Goal: Task Accomplishment & Management: Complete application form

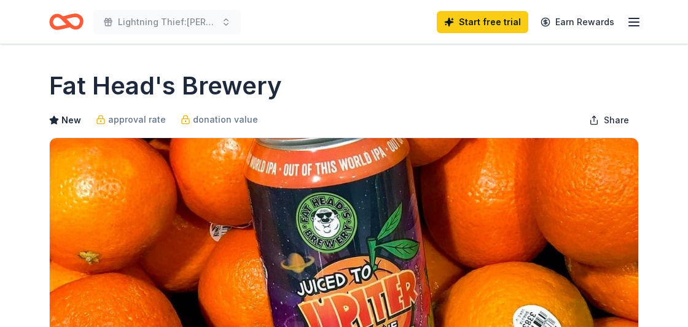
scroll to position [269, 0]
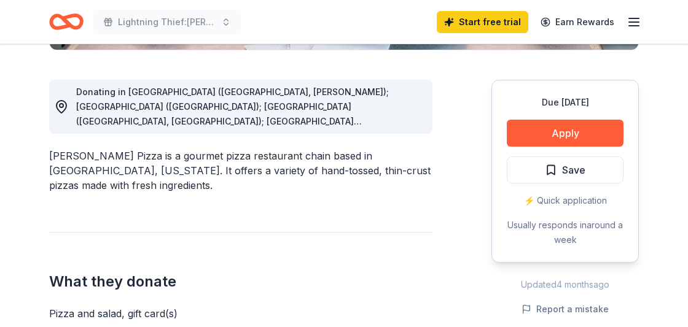
scroll to position [325, 0]
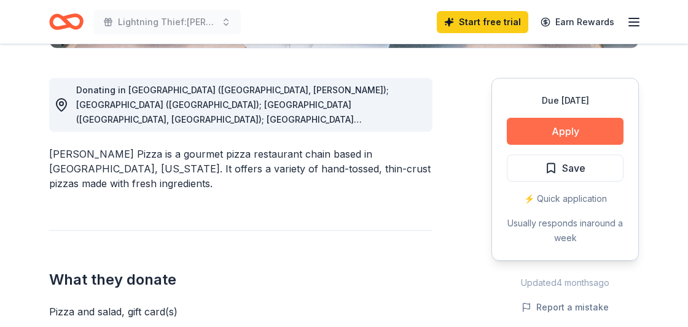
click at [590, 132] on button "Apply" at bounding box center [565, 131] width 117 height 27
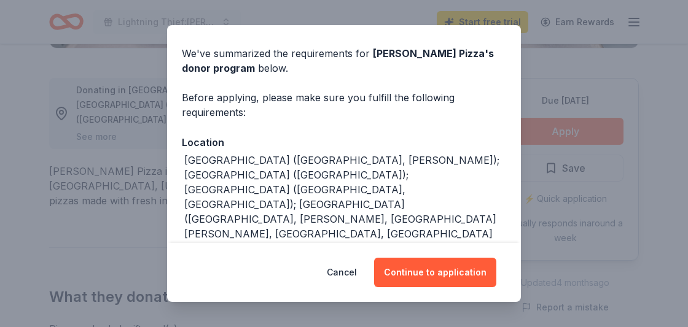
scroll to position [136, 0]
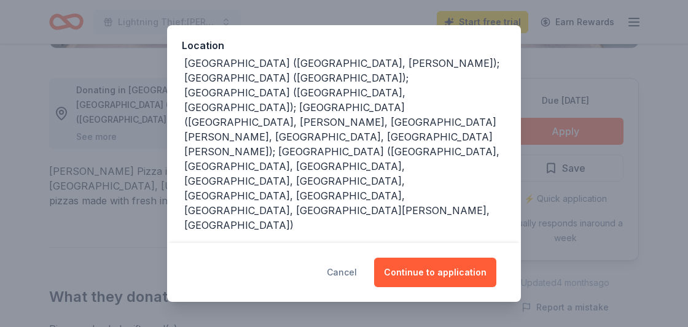
click at [348, 276] on button "Cancel" at bounding box center [342, 272] width 30 height 29
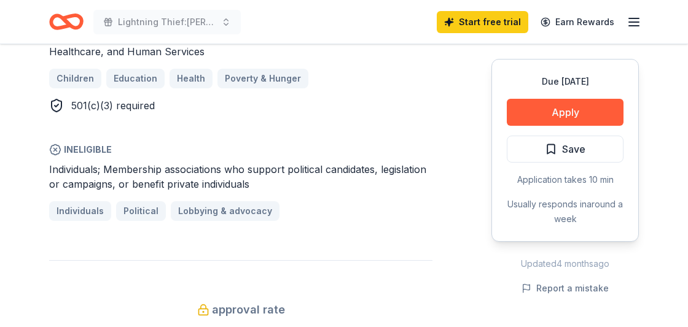
scroll to position [749, 0]
click at [571, 104] on button "Apply" at bounding box center [565, 112] width 117 height 27
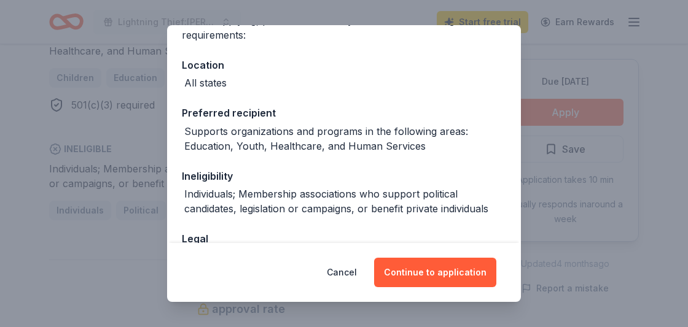
scroll to position [149, 0]
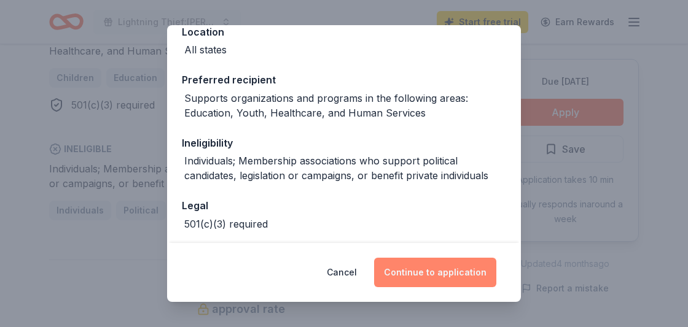
click at [446, 288] on button "Continue to application" at bounding box center [435, 272] width 122 height 29
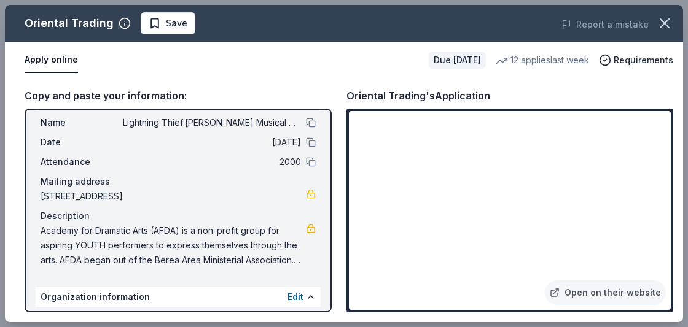
scroll to position [103, 0]
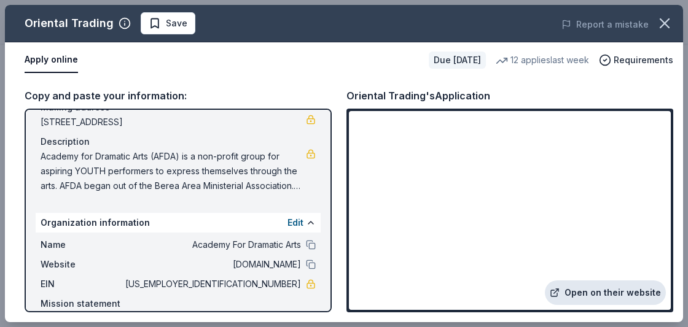
click at [581, 305] on link "Open on their website" at bounding box center [605, 293] width 121 height 25
